Goal: Task Accomplishment & Management: Use online tool/utility

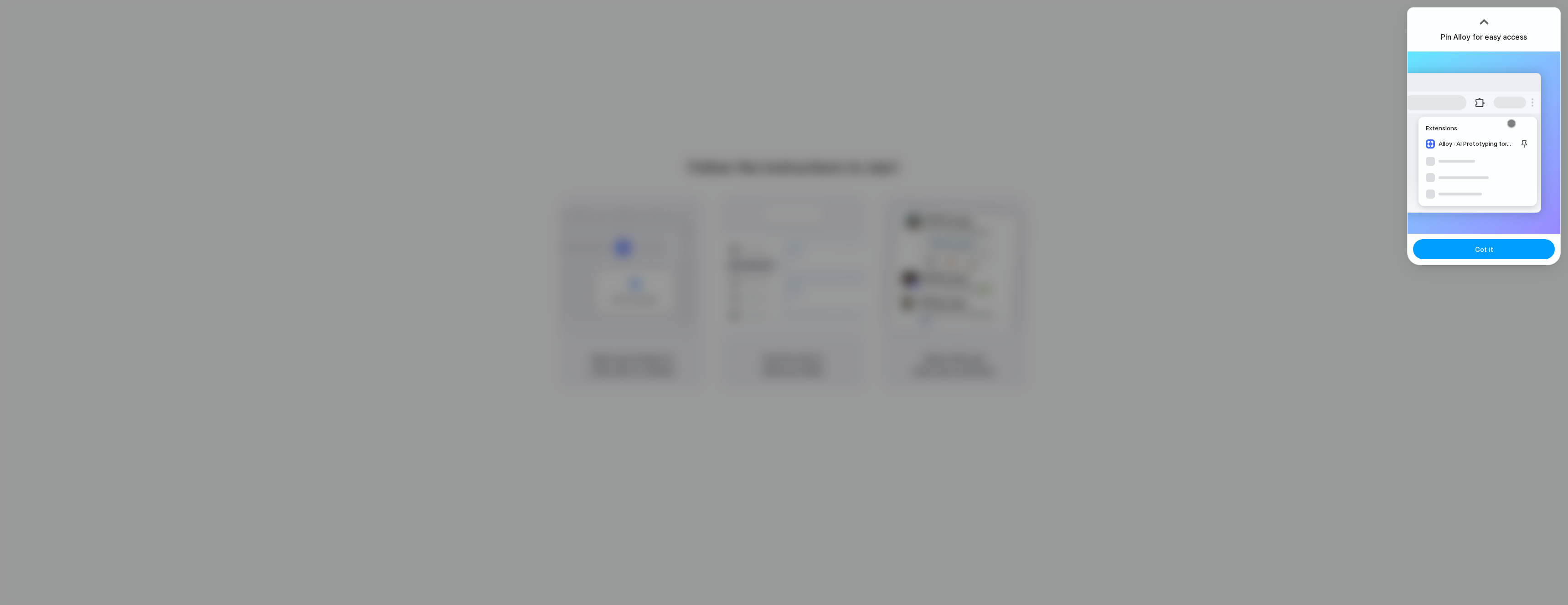
click at [1504, 248] on button "Got it" at bounding box center [1483, 249] width 141 height 20
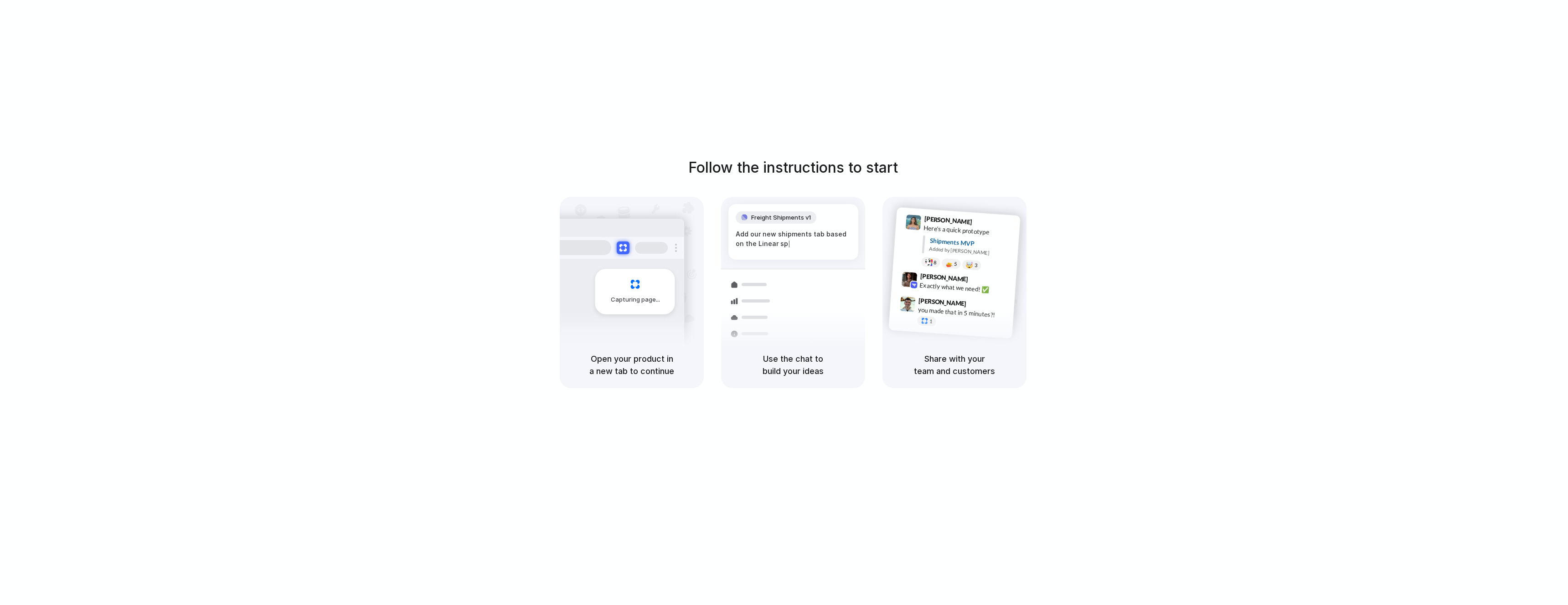
click at [756, 263] on div "Freight Shipments v1 Add our new shipments tab based on the Linear sp | Shipmen…" at bounding box center [793, 300] width 155 height 193
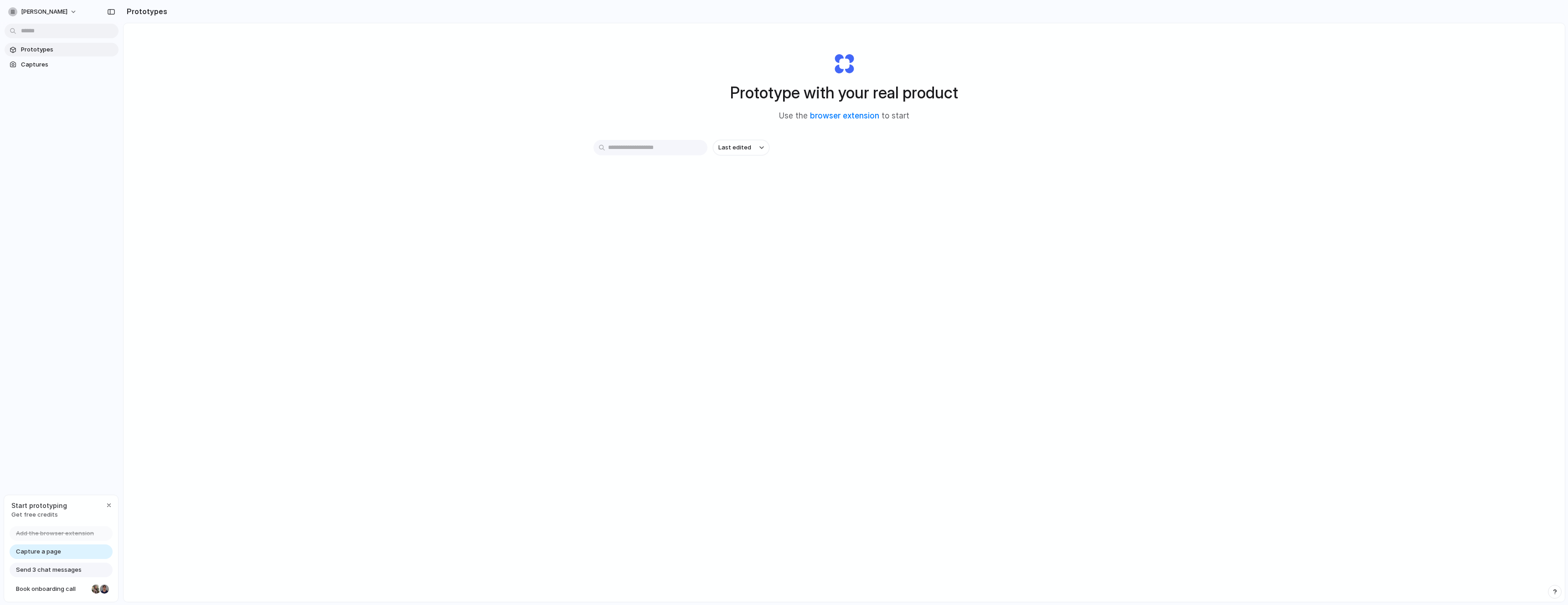
click at [784, 302] on div at bounding box center [784, 302] width 0 height 0
click at [43, 12] on button "[PERSON_NAME]" at bounding box center [43, 12] width 77 height 15
click at [43, 12] on div "Settings Invite members Change theme Sign out" at bounding box center [784, 302] width 1568 height 605
click at [108, 505] on div "button" at bounding box center [108, 505] width 7 height 7
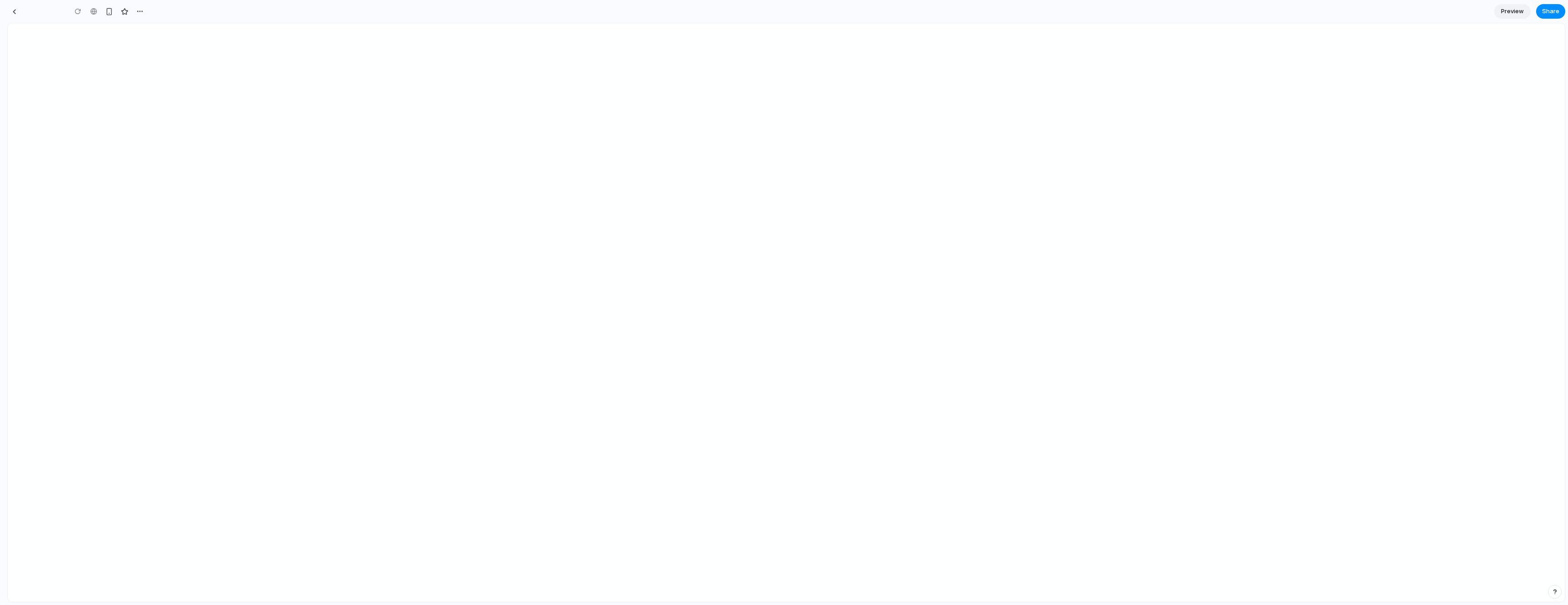
type input "**********"
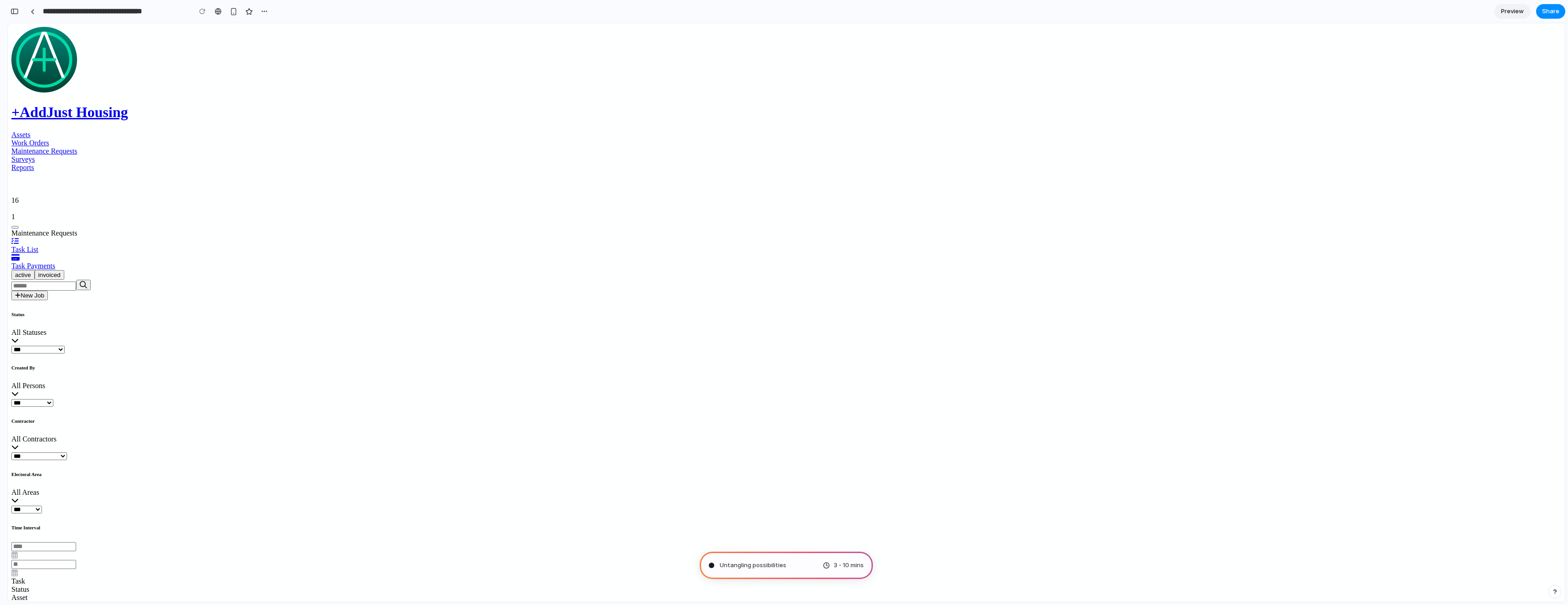
type input "**********"
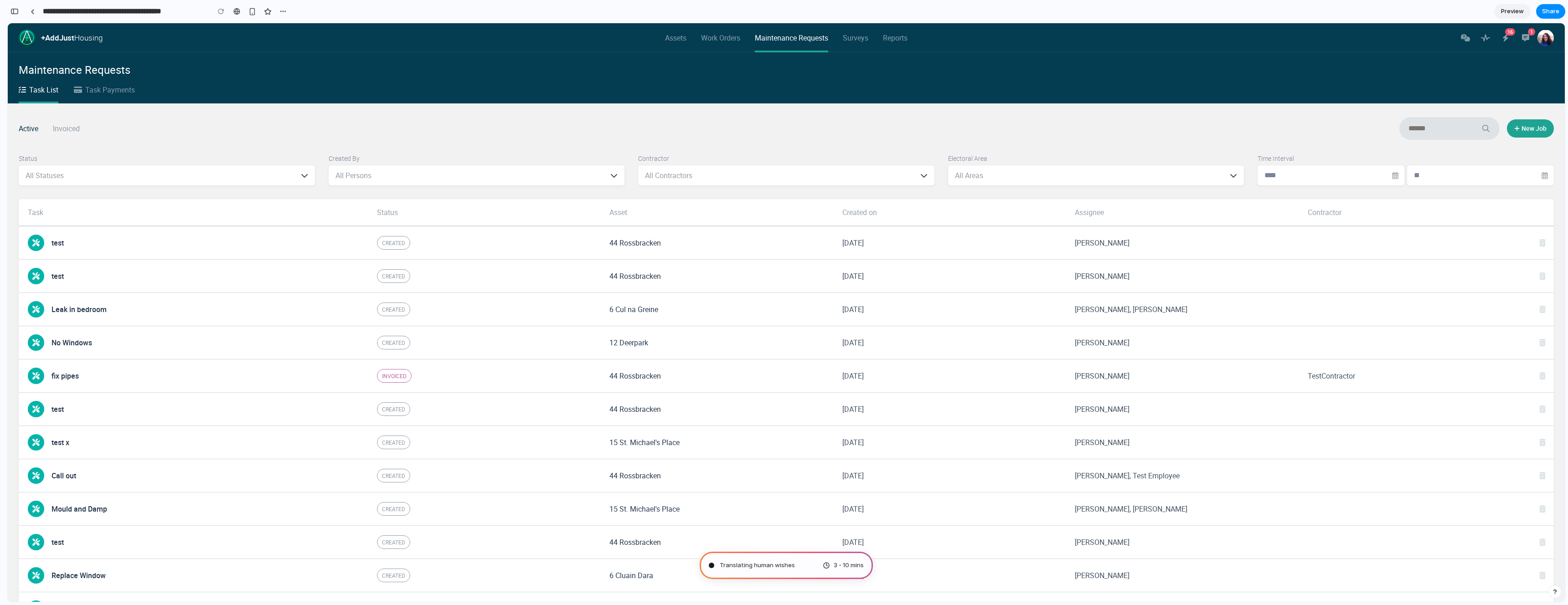
click at [796, 566] on div "Translating human wishes 3 - 10 mins" at bounding box center [786, 565] width 173 height 27
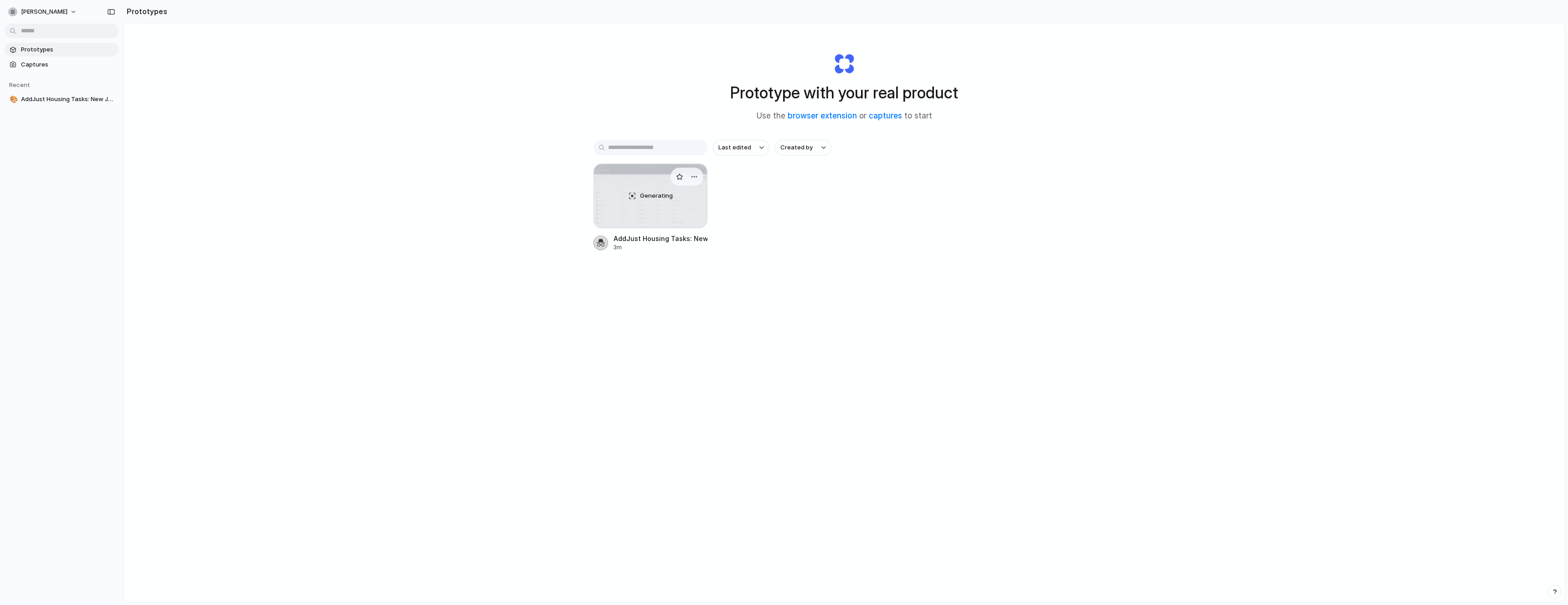
click at [679, 216] on div "Generating" at bounding box center [650, 196] width 113 height 64
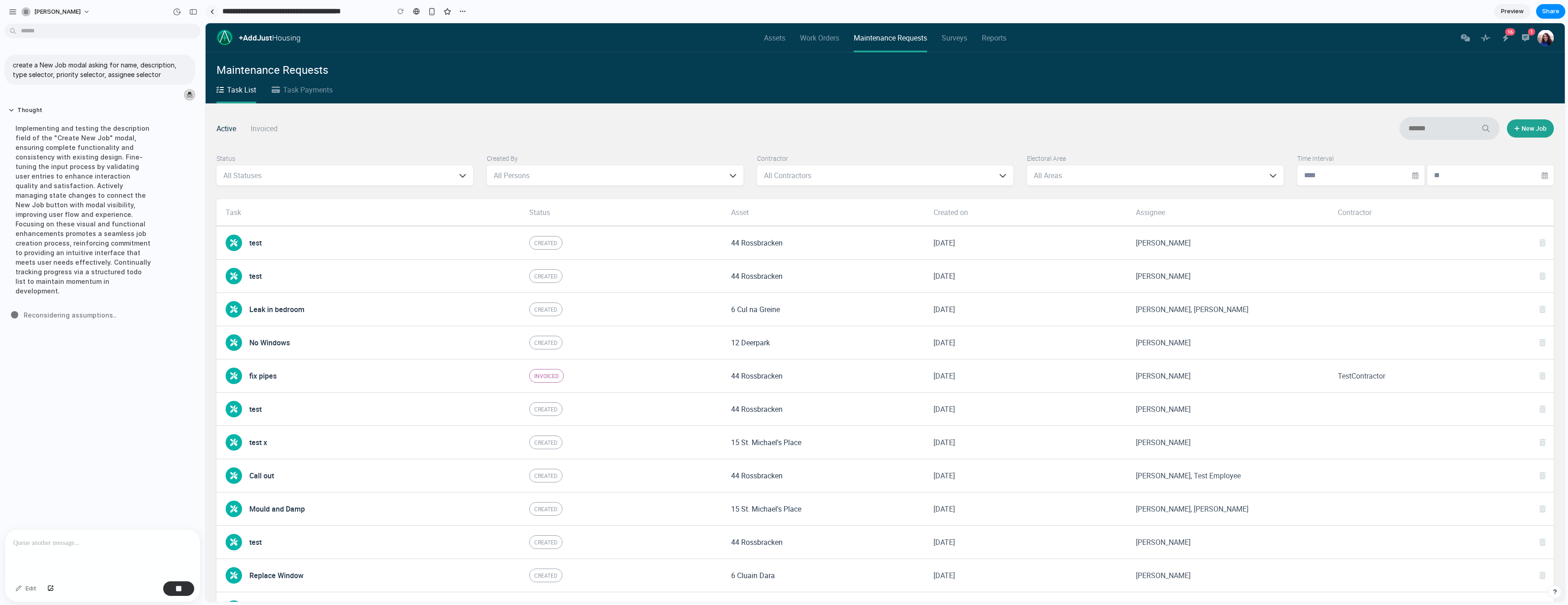
click at [215, 11] on link at bounding box center [212, 12] width 14 height 14
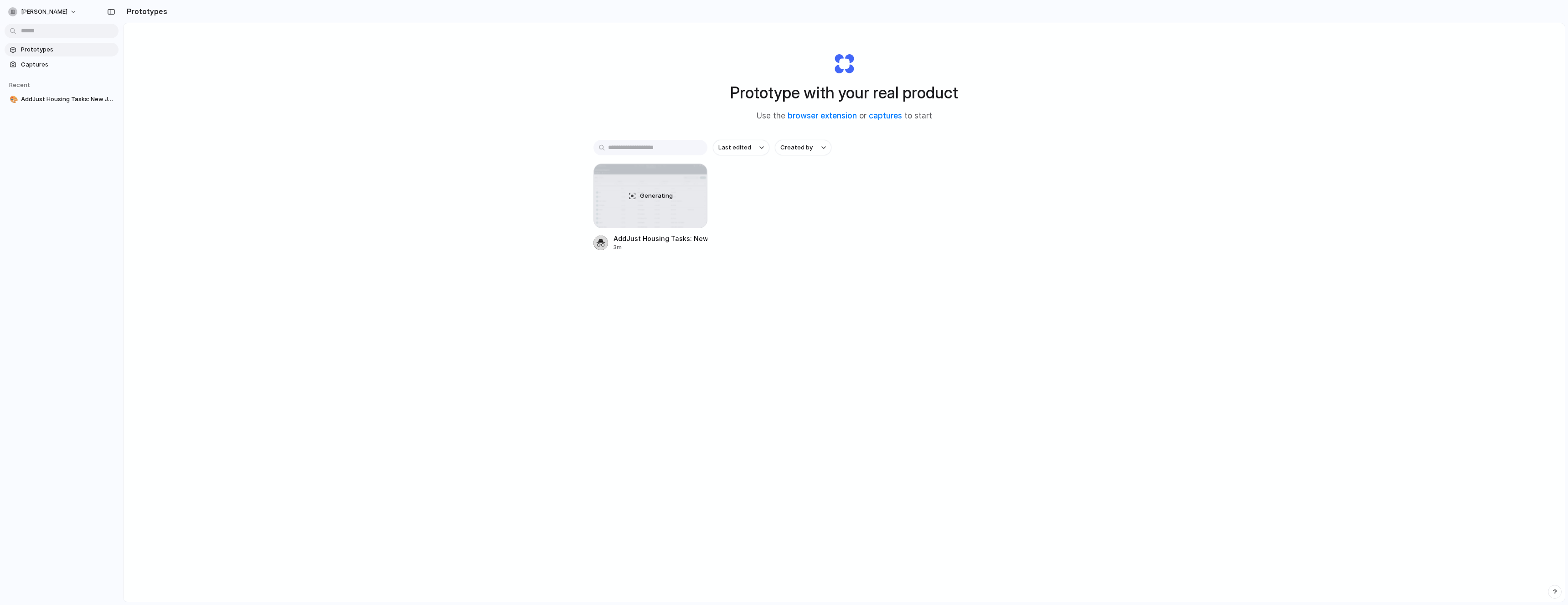
click at [466, 261] on div "Prototype with your real product Use the browser extension or captures to start…" at bounding box center [844, 336] width 1441 height 627
click at [652, 206] on div at bounding box center [650, 196] width 114 height 65
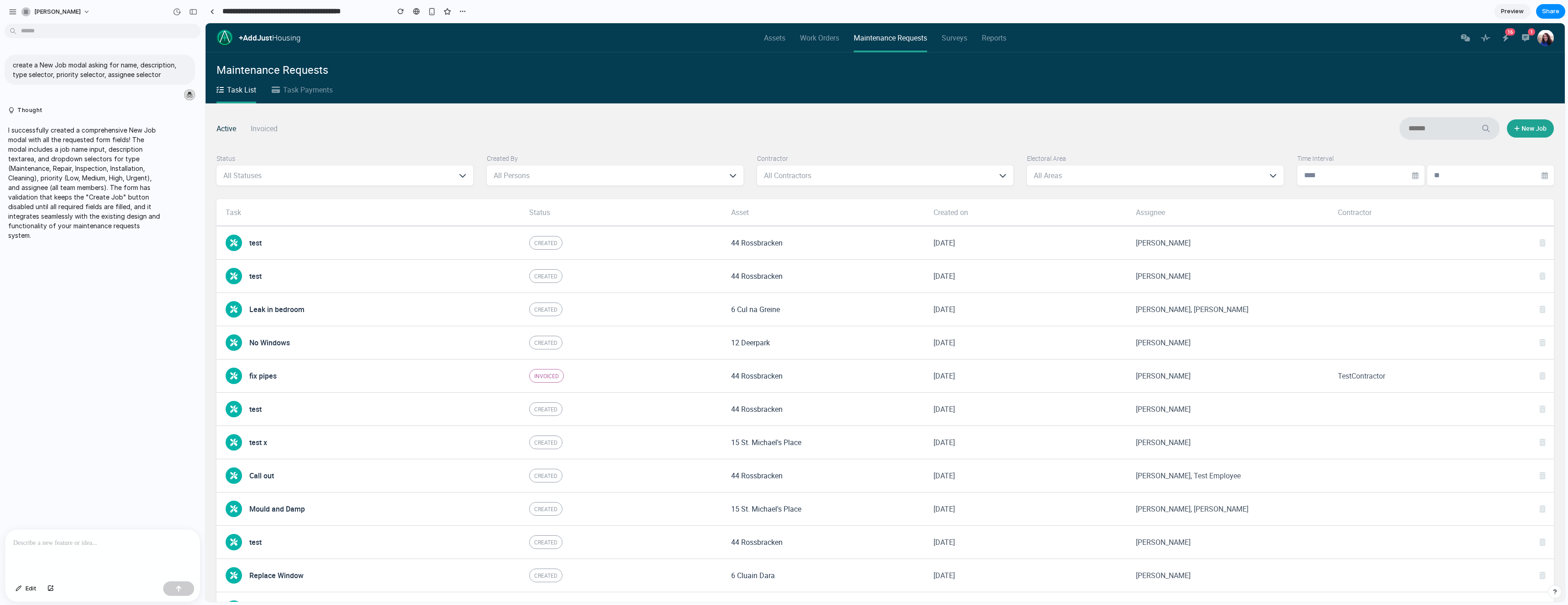
click at [1541, 130] on button "New Job" at bounding box center [1529, 128] width 47 height 18
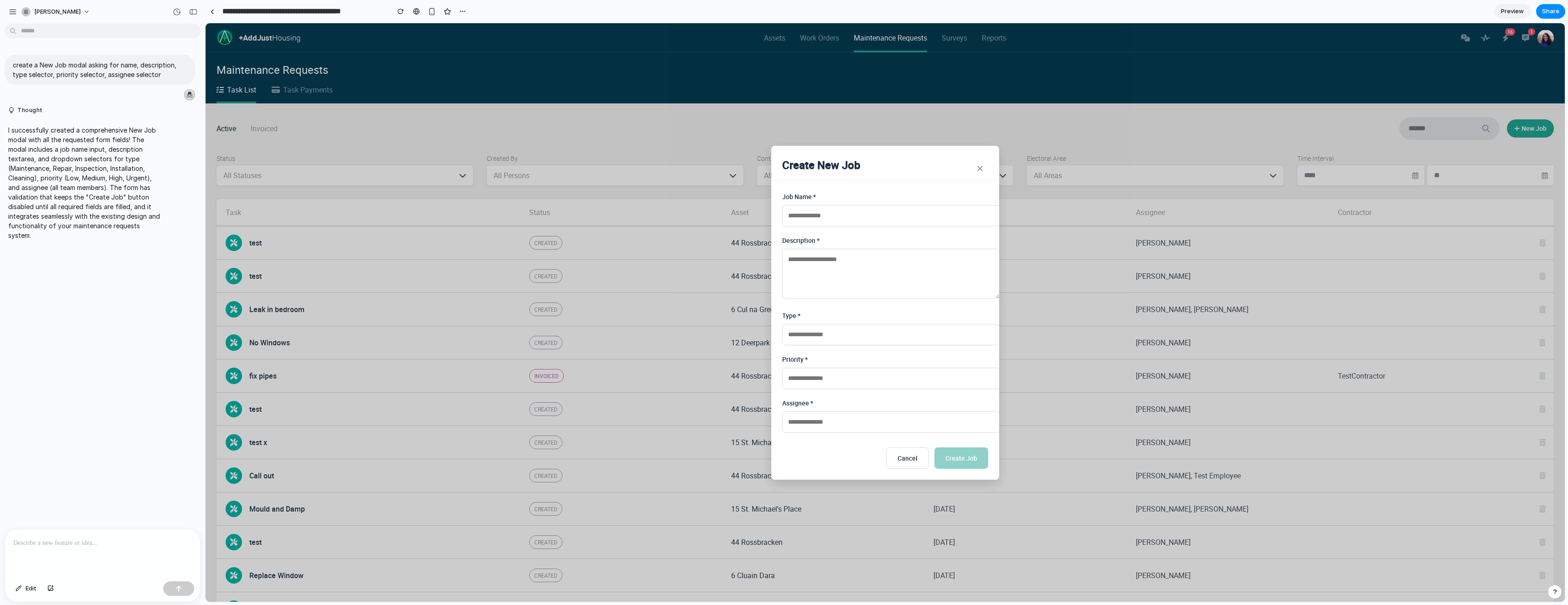
click at [838, 226] on div "Job Name * Description * Type * Priority * Assignee *" at bounding box center [885, 312] width 206 height 241
click at [864, 292] on textarea at bounding box center [891, 274] width 218 height 50
click at [842, 332] on input "text" at bounding box center [891, 335] width 218 height 22
click at [848, 340] on div "Maintenance Repair Inspection Installation Cleaning" at bounding box center [885, 312] width 1359 height 579
click at [848, 338] on input "text" at bounding box center [891, 335] width 218 height 22
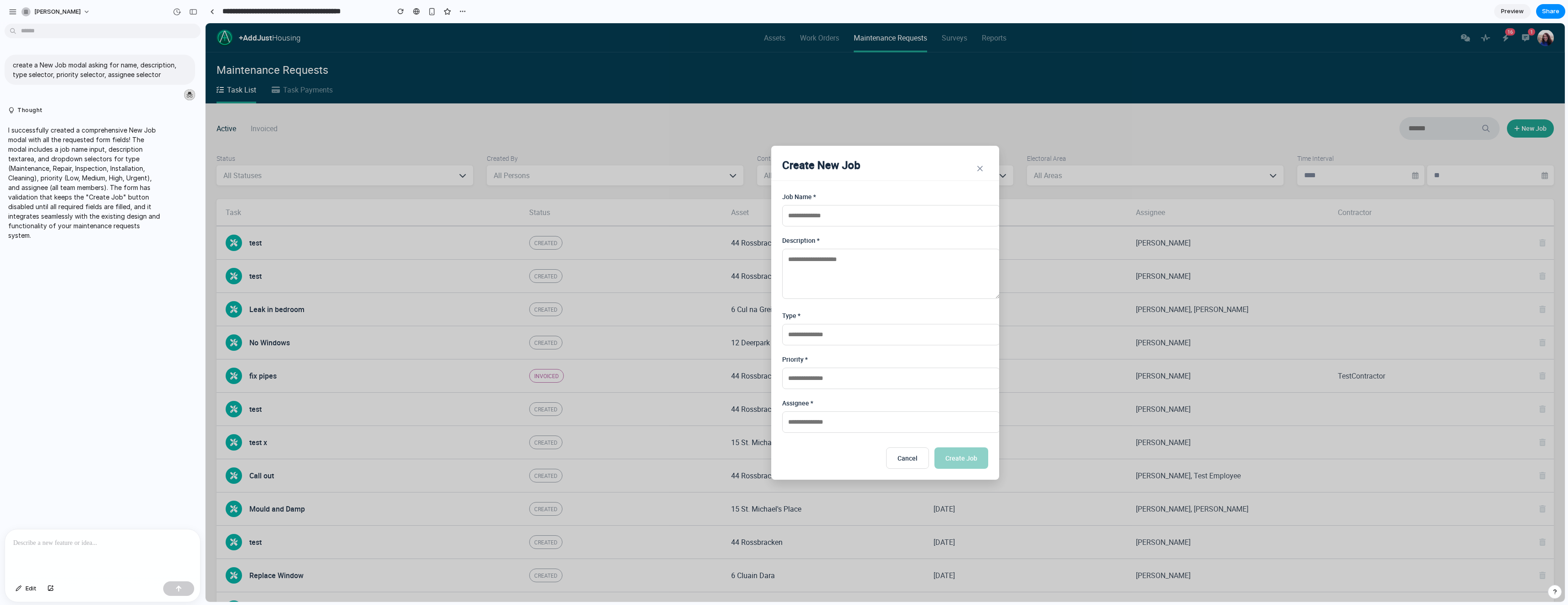
click at [812, 335] on div "Maintenance Repair Inspection Installation Cleaning" at bounding box center [885, 312] width 1359 height 579
click at [812, 335] on input "text" at bounding box center [891, 335] width 218 height 22
click at [831, 376] on div "Maintenance Repair Inspection Installation Cleaning" at bounding box center [885, 312] width 1359 height 579
click at [829, 377] on input "text" at bounding box center [891, 378] width 218 height 22
click at [847, 418] on div "Low Medium High Urgent" at bounding box center [885, 312] width 1359 height 579
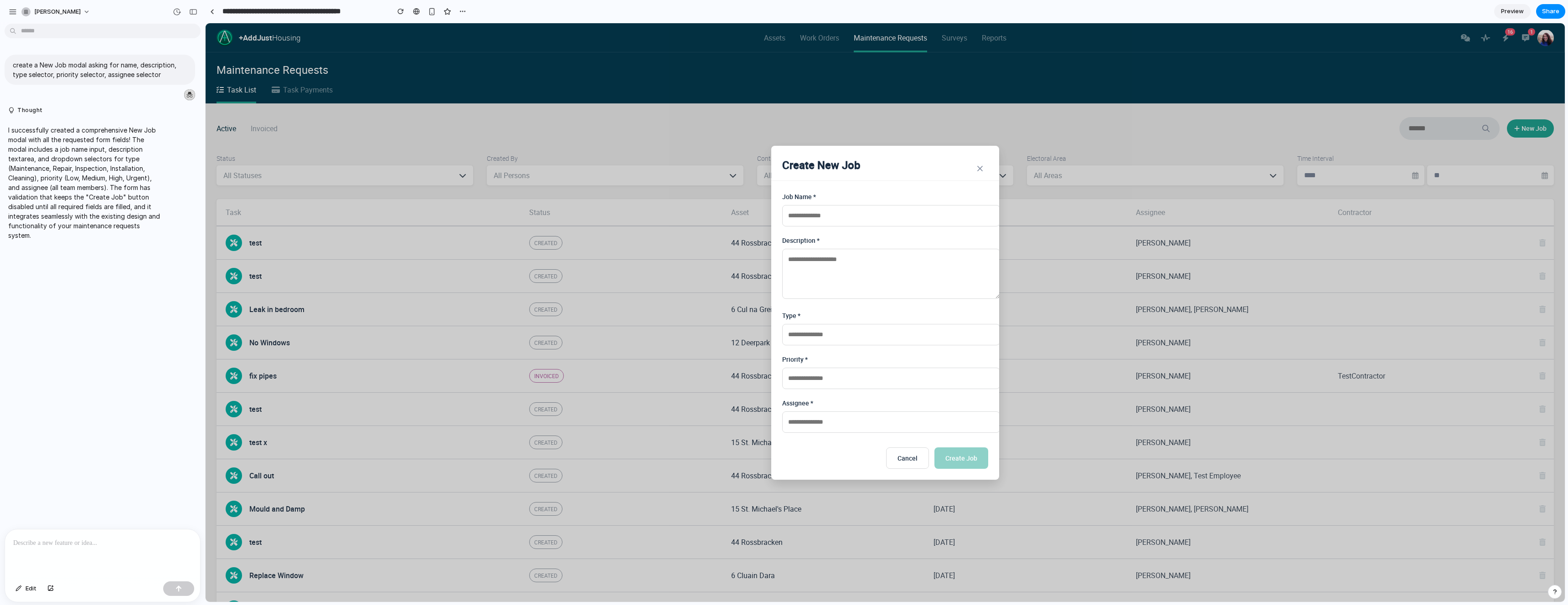
drag, startPoint x: 829, startPoint y: 424, endPoint x: 888, endPoint y: 427, distance: 59.1
click at [888, 427] on input "text" at bounding box center [891, 422] width 218 height 22
drag, startPoint x: 893, startPoint y: 431, endPoint x: 898, endPoint y: 449, distance: 18.7
click at [894, 434] on div "Mary Smyth John Smyth Padraig Neylon paul test" at bounding box center [885, 312] width 1359 height 579
click at [911, 462] on span "Cancel" at bounding box center [907, 457] width 20 height 9
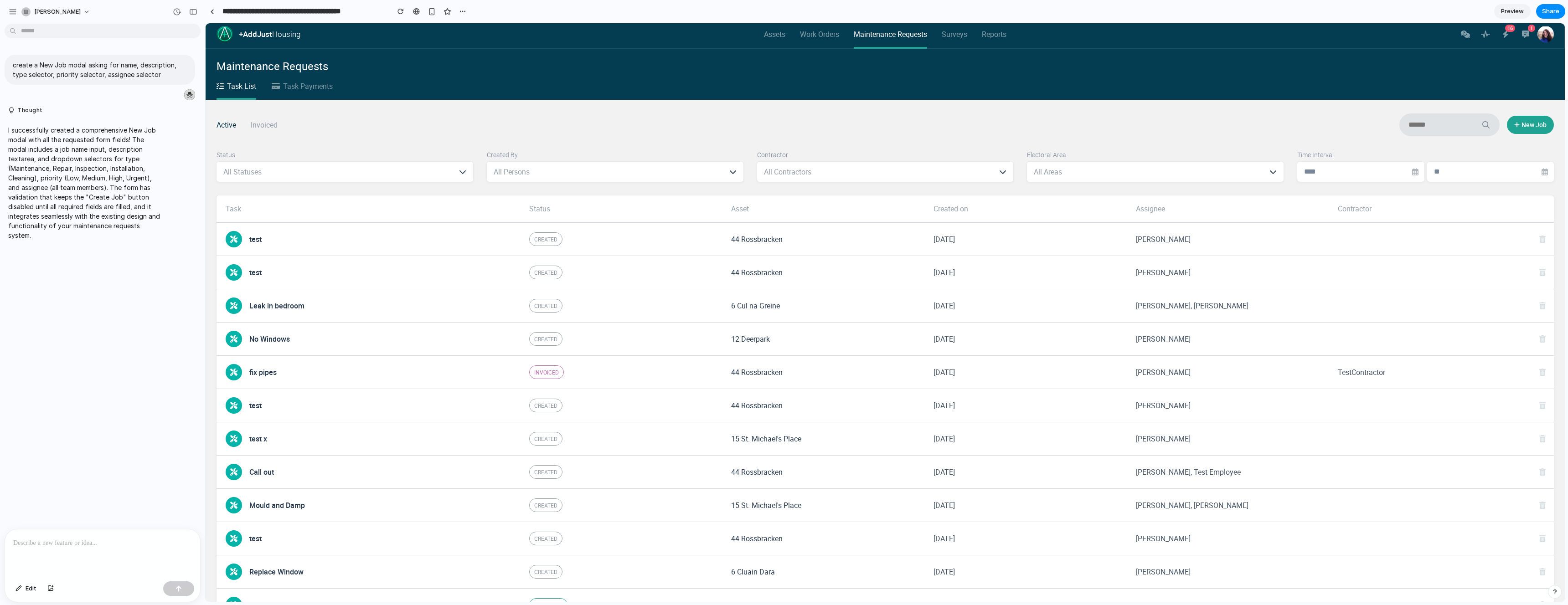
scroll to position [357, 0]
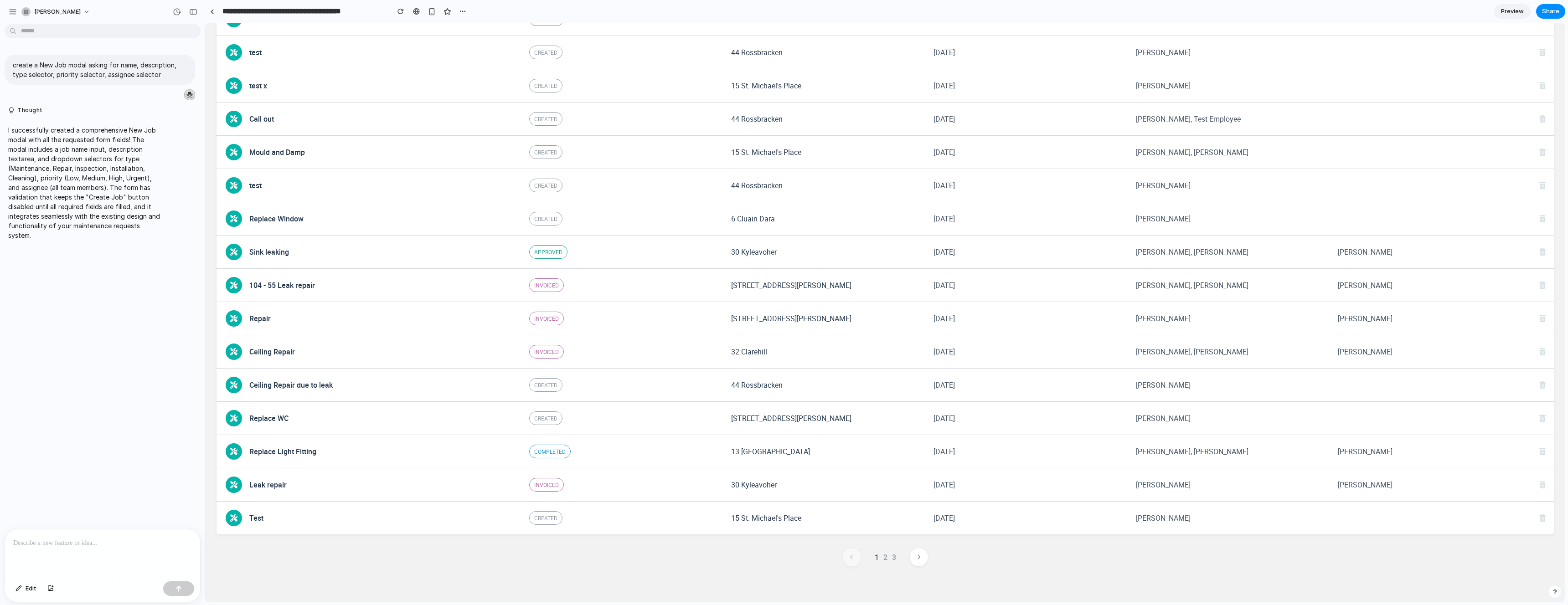
drag, startPoint x: 982, startPoint y: 337, endPoint x: 1066, endPoint y: 377, distance: 93.0
click at [1066, 377] on div "Task Status Asset Created on Assignee Contractor test Created 44 Rossbracken 23…" at bounding box center [885, 188] width 1337 height 692
click at [1064, 370] on div "[DATE]" at bounding box center [1025, 385] width 202 height 32
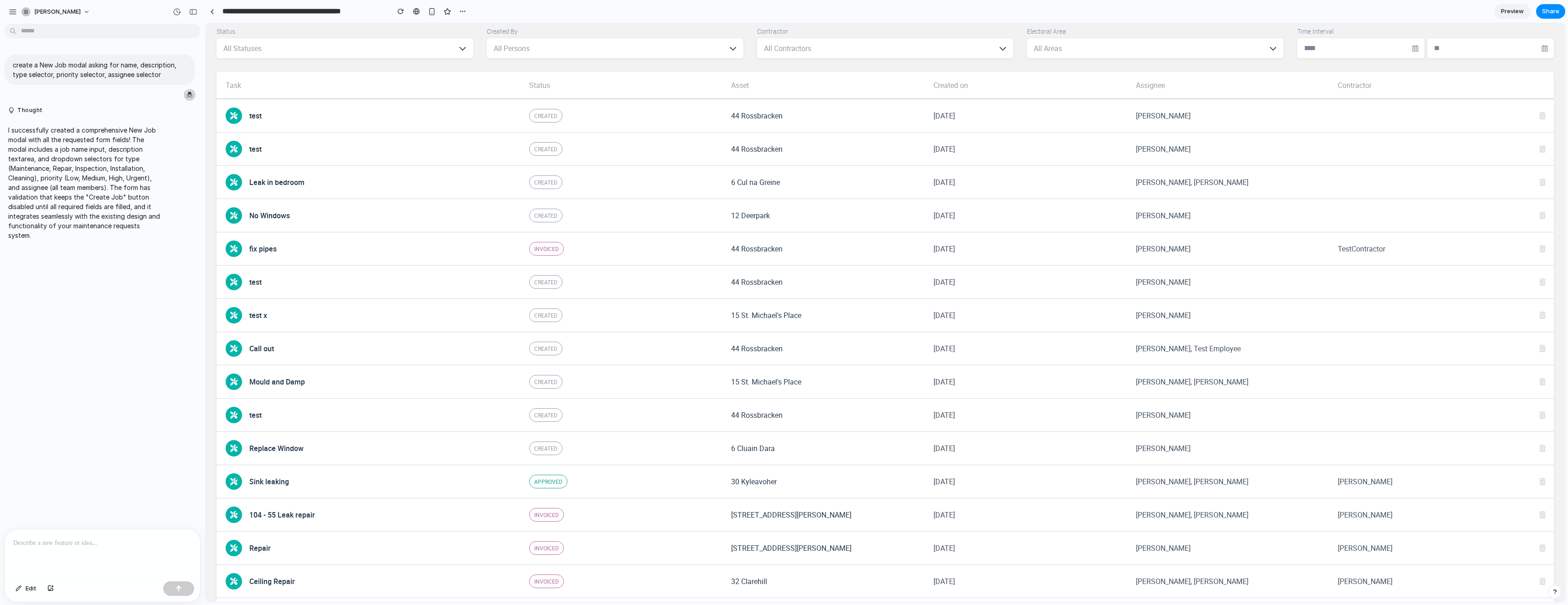
scroll to position [0, 0]
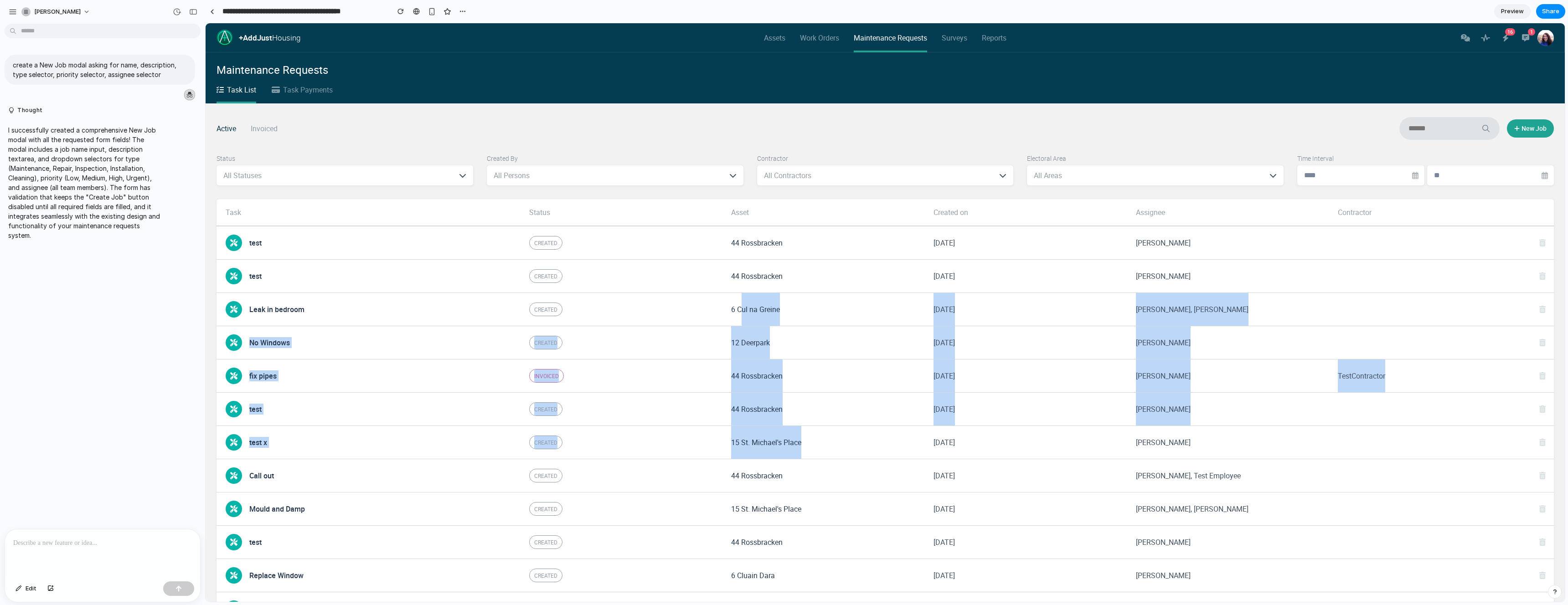
drag, startPoint x: 747, startPoint y: 306, endPoint x: 909, endPoint y: 437, distance: 208.3
click at [909, 436] on div "Task Status Asset Created on Assignee Contractor test Created 44 Rossbracken 23…" at bounding box center [885, 545] width 1337 height 692
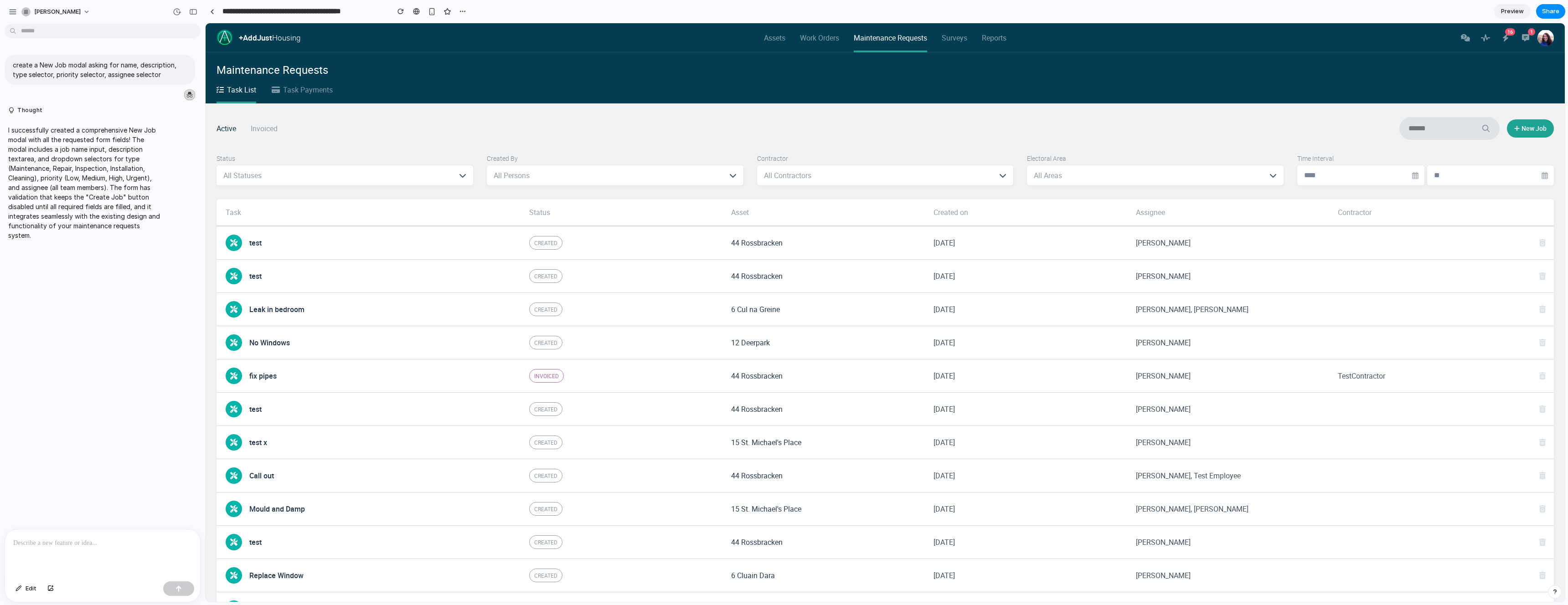
click at [841, 246] on div "44 Rossbracken" at bounding box center [823, 243] width 202 height 32
click at [809, 173] on select "**********" at bounding box center [885, 175] width 257 height 20
click at [645, 175] on select "**********" at bounding box center [615, 175] width 257 height 20
click at [27, 13] on div "button" at bounding box center [26, 12] width 9 height 9
click at [27, 13] on div "Settings Invite members Change theme Sign out" at bounding box center [784, 302] width 1568 height 605
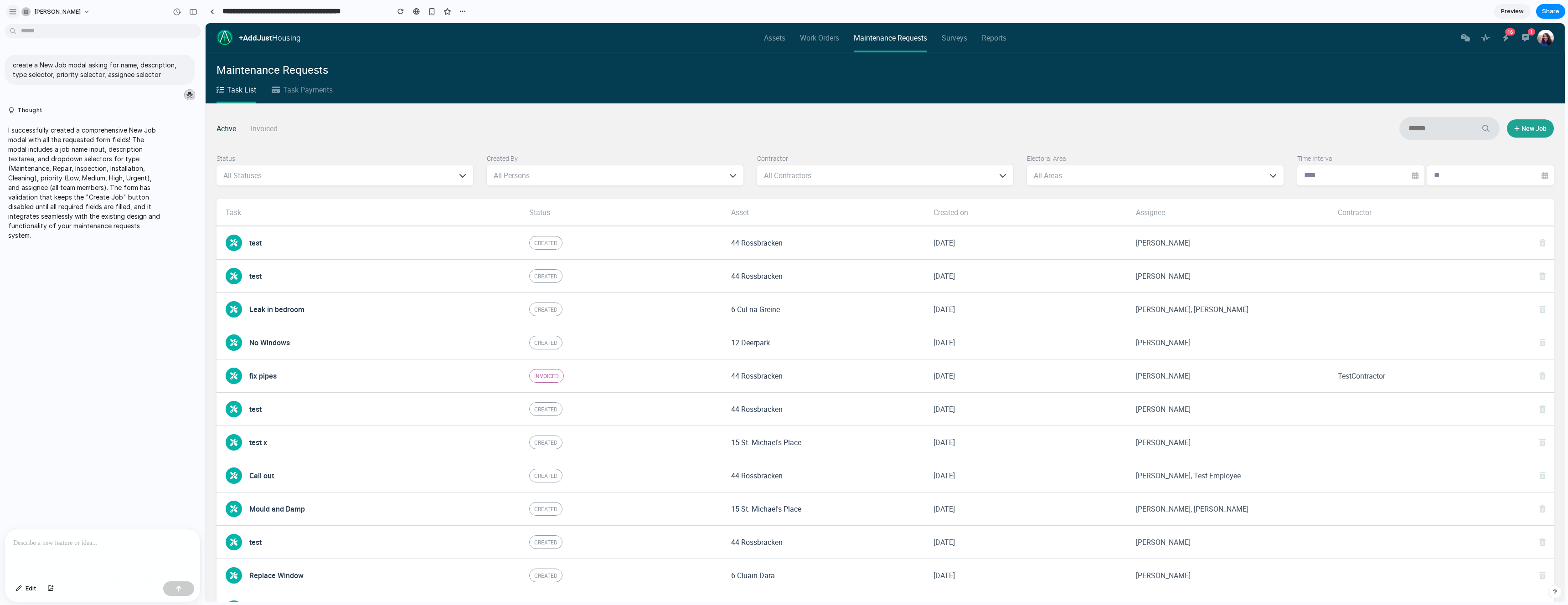
click at [11, 12] on div "button" at bounding box center [13, 12] width 8 height 8
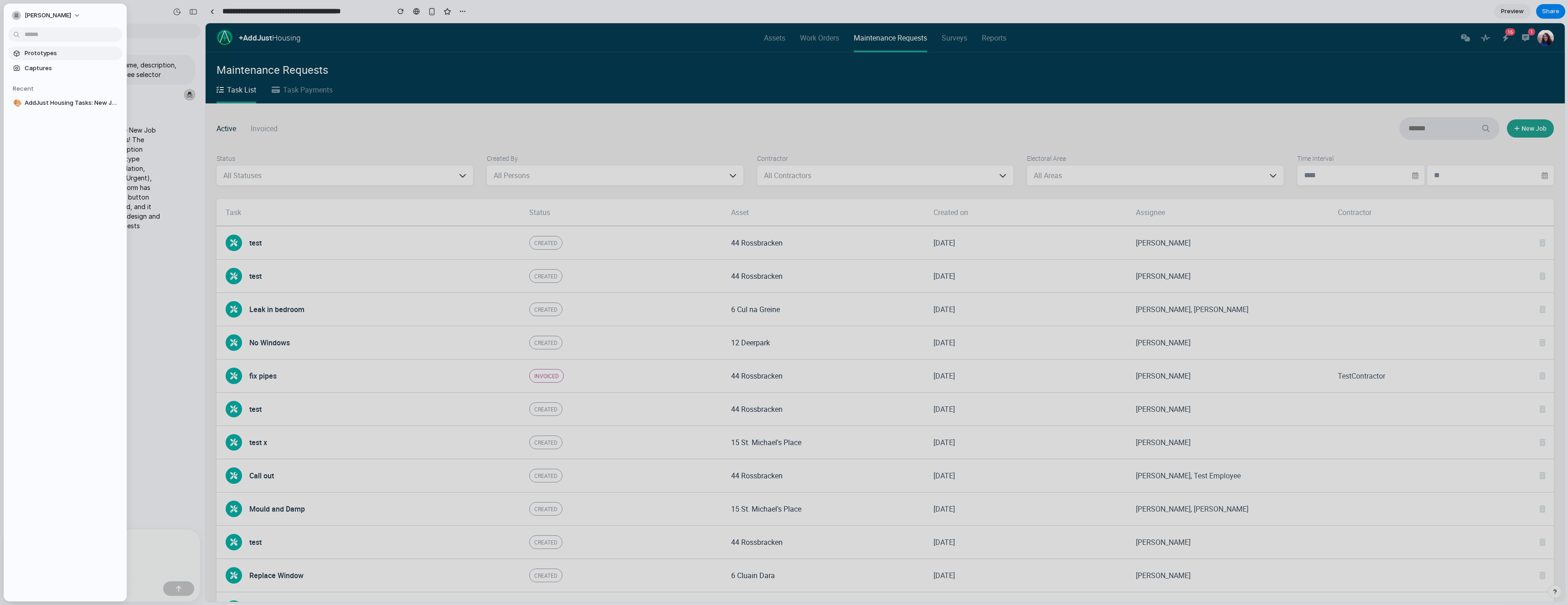
click at [48, 51] on span "Prototypes" at bounding box center [71, 53] width 94 height 9
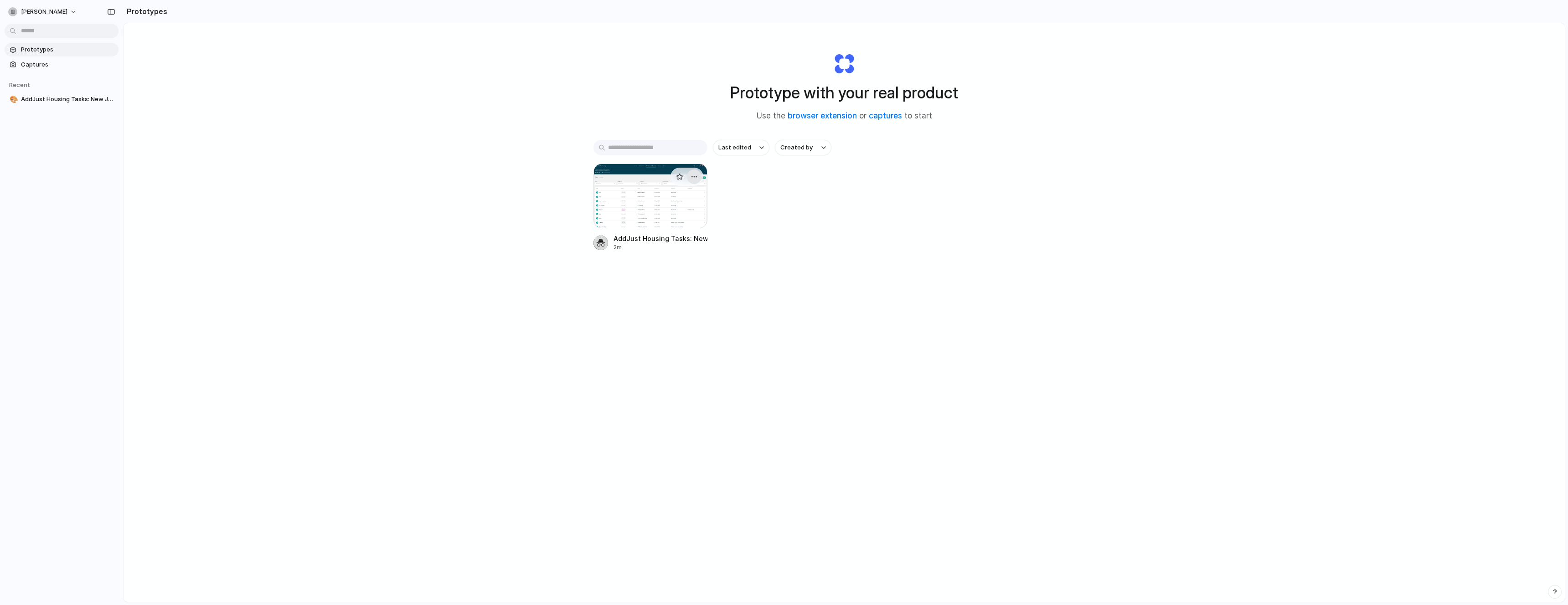
click at [696, 177] on div "button" at bounding box center [694, 177] width 7 height 7
click at [667, 240] on span "Delete" at bounding box center [659, 240] width 19 height 9
click at [68, 64] on span "Captures" at bounding box center [68, 64] width 94 height 9
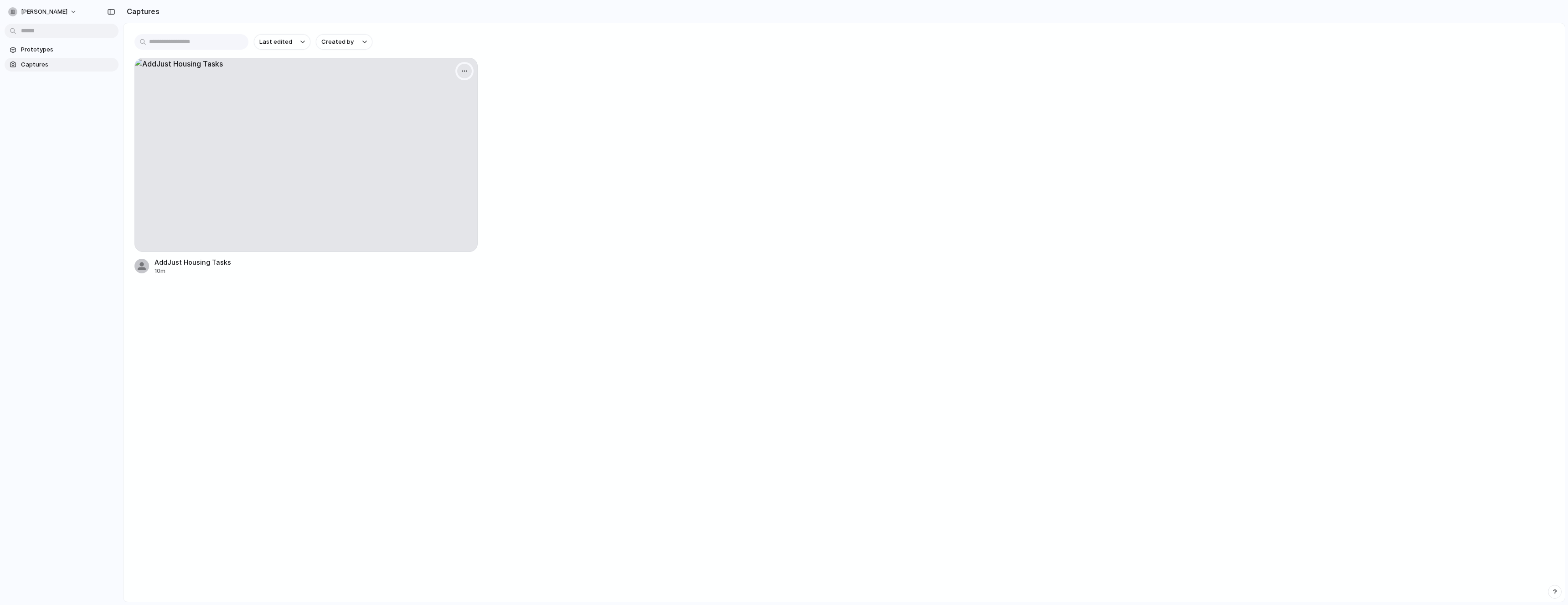
click at [466, 72] on div "button" at bounding box center [464, 71] width 7 height 7
click at [435, 150] on li "Delete" at bounding box center [434, 150] width 72 height 15
